Goal: Browse casually

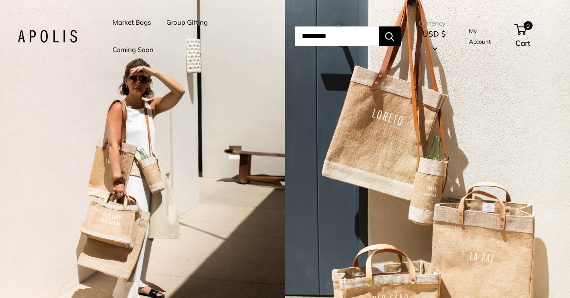
click at [133, 21] on link "Market Bags" at bounding box center [131, 22] width 38 height 12
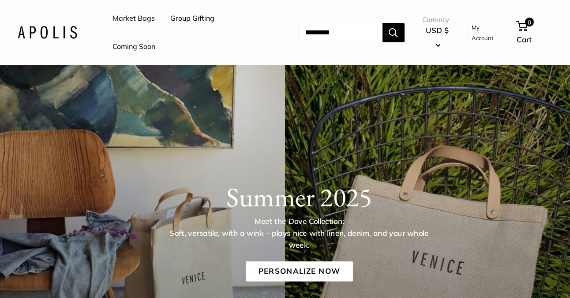
click at [182, 16] on link "Group Gifting" at bounding box center [192, 18] width 44 height 13
